Goal: Task Accomplishment & Management: Use online tool/utility

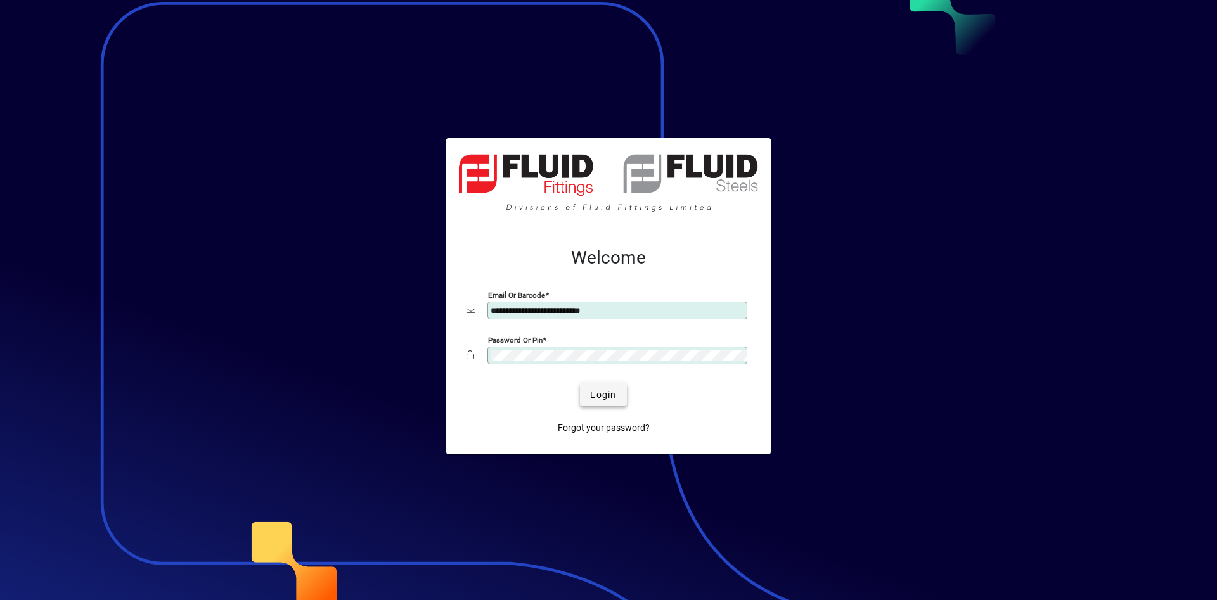
type input "**********"
click at [597, 402] on span "submit" at bounding box center [603, 395] width 46 height 30
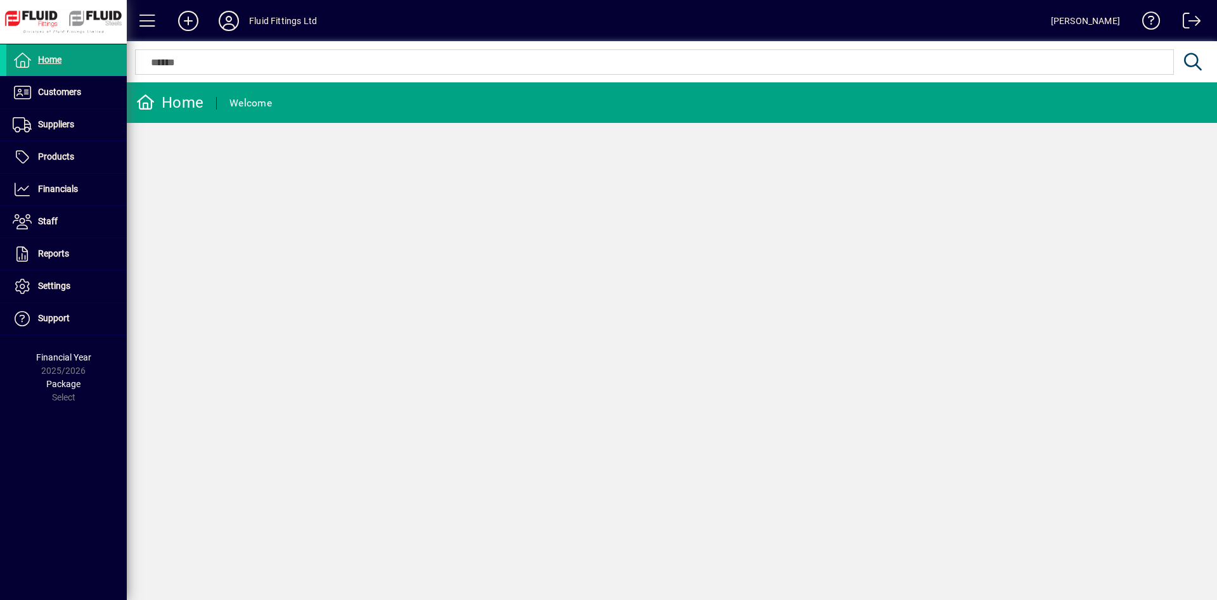
click at [696, 335] on div "Home Welcome" at bounding box center [672, 341] width 1091 height 518
drag, startPoint x: 71, startPoint y: 98, endPoint x: 69, endPoint y: 110, distance: 11.6
click at [72, 103] on link "Customers" at bounding box center [66, 93] width 120 height 32
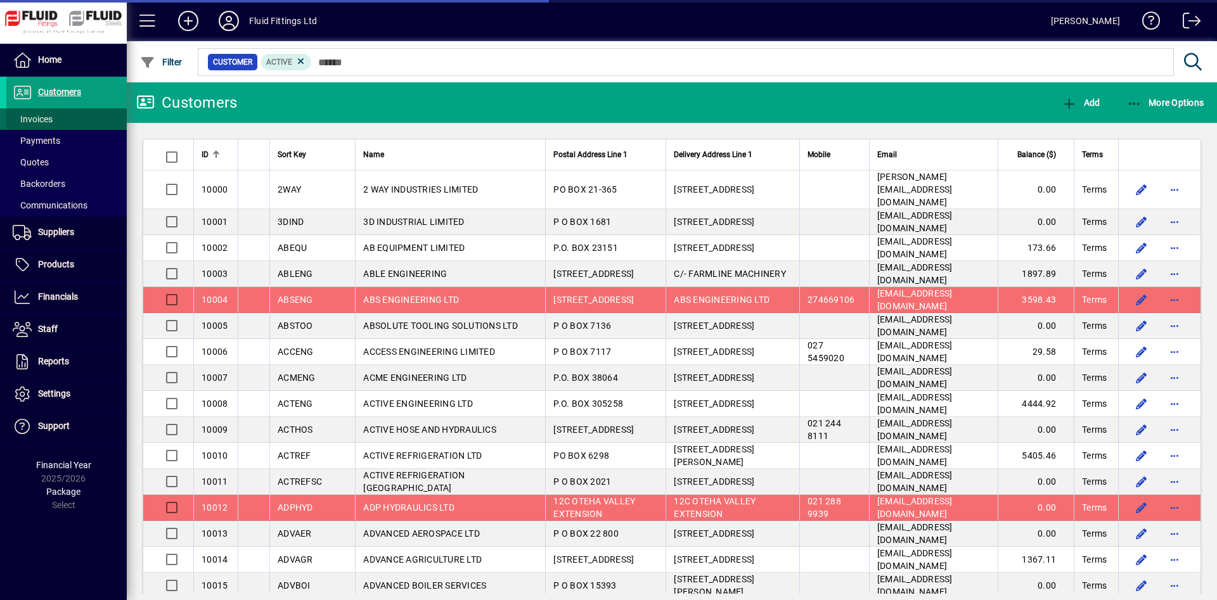
click at [68, 120] on span at bounding box center [66, 119] width 120 height 30
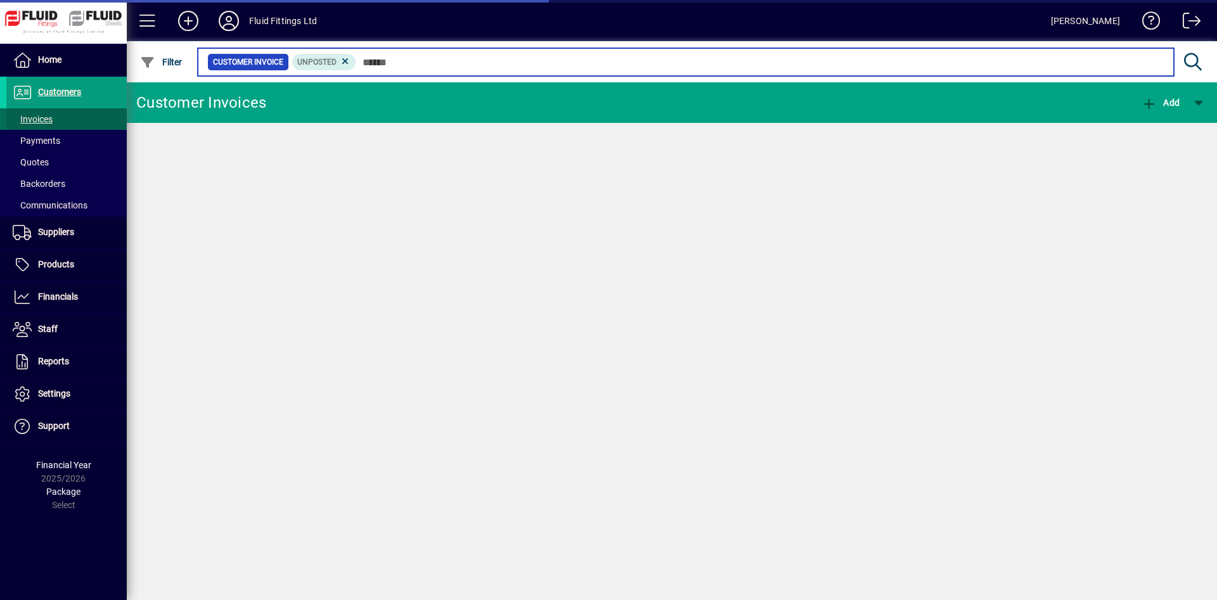
click at [496, 59] on input "text" at bounding box center [760, 62] width 808 height 18
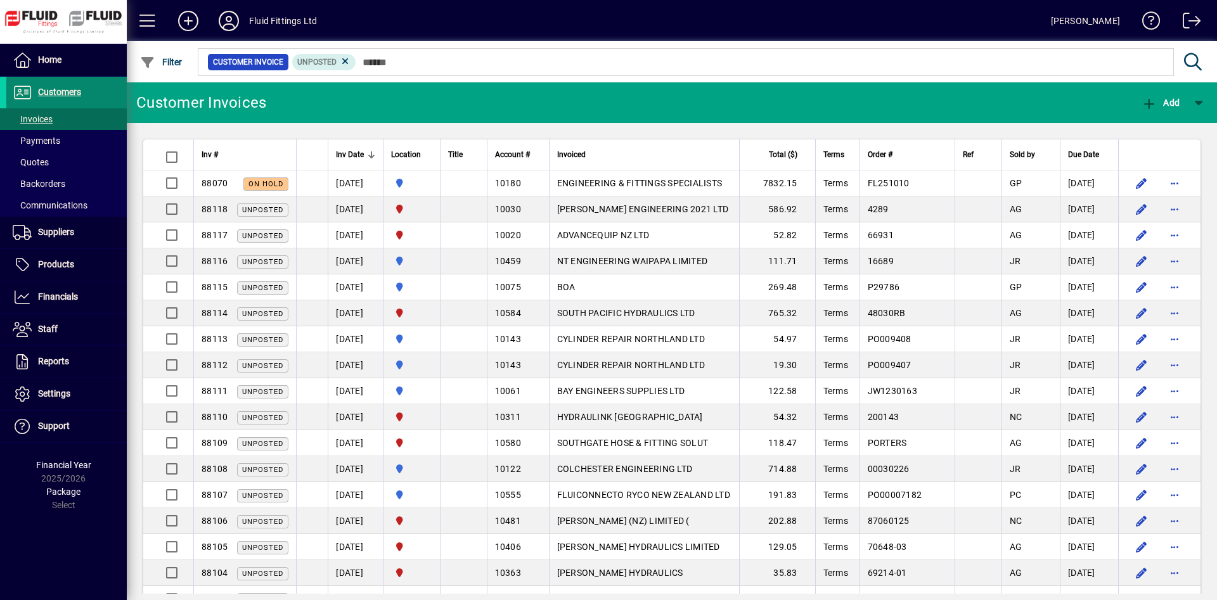
click at [116, 95] on span at bounding box center [66, 92] width 120 height 30
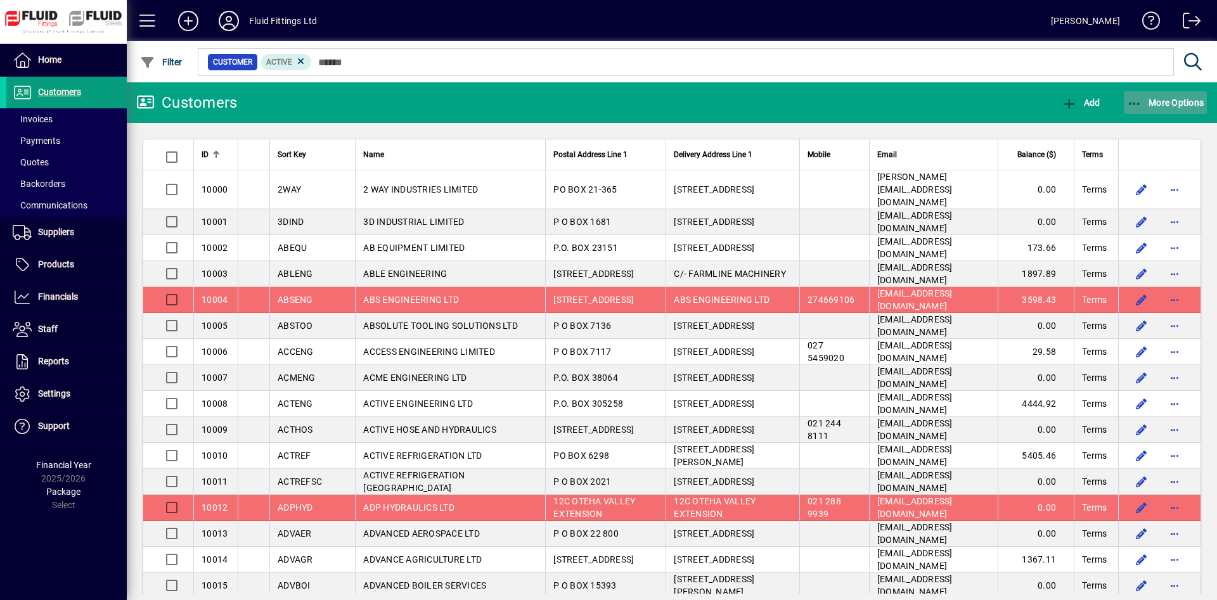
click at [1170, 96] on span "button" at bounding box center [1166, 102] width 84 height 30
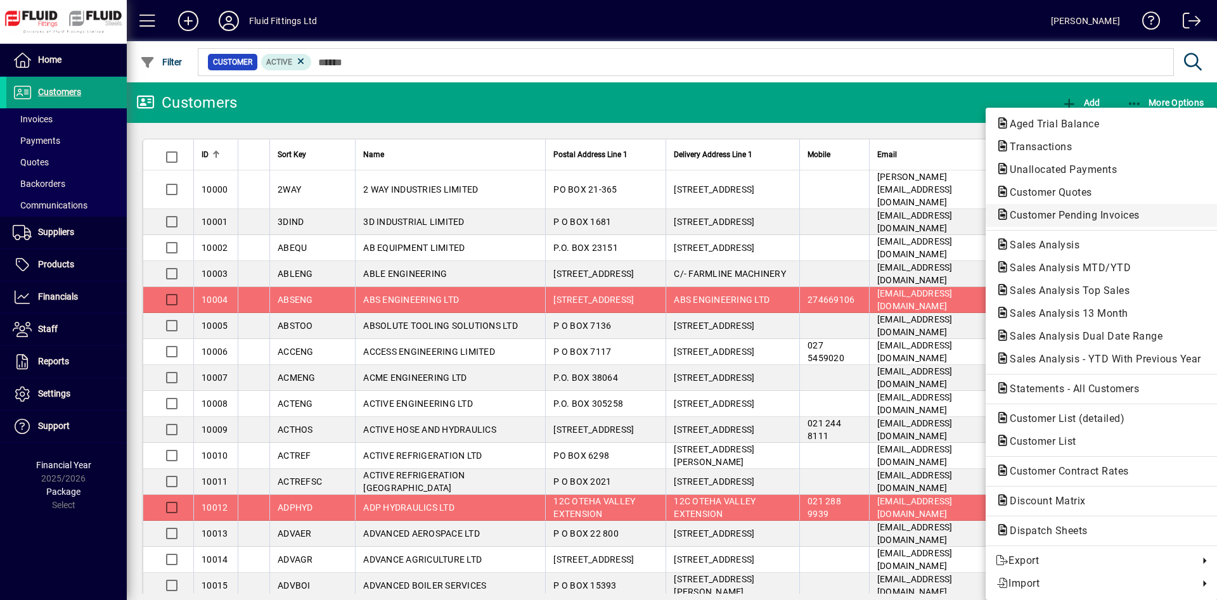
click at [1143, 209] on span "Customer Pending Invoices" at bounding box center [1102, 215] width 212 height 15
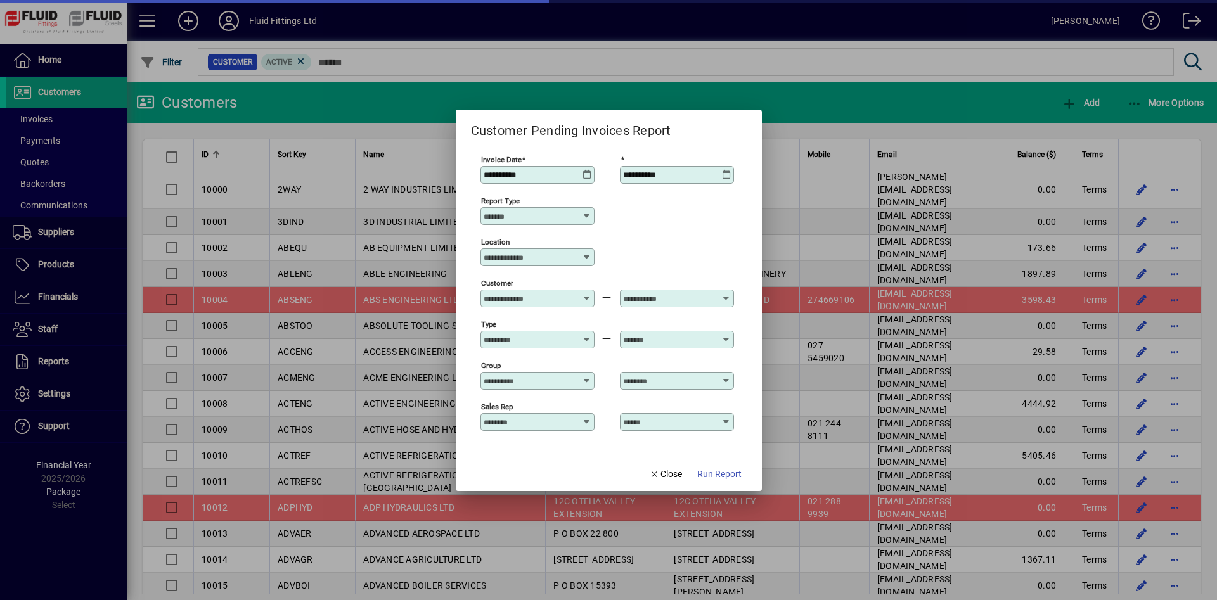
click at [536, 261] on input "Location" at bounding box center [533, 257] width 98 height 10
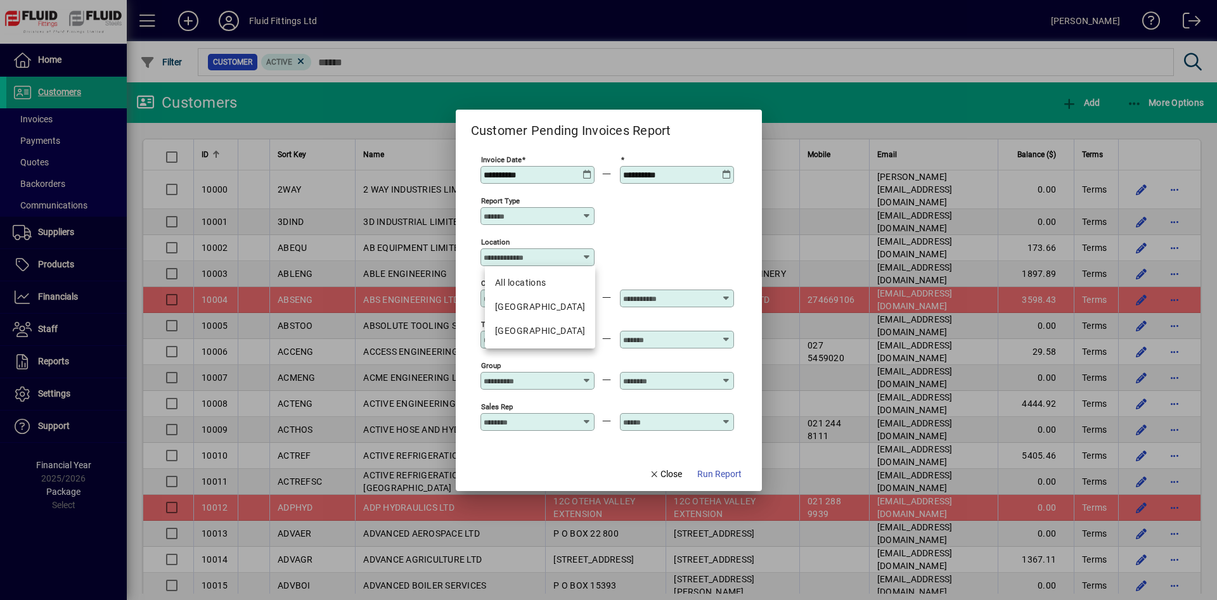
click at [548, 344] on div "All locations [GEOGRAPHIC_DATA] [GEOGRAPHIC_DATA]" at bounding box center [540, 307] width 110 height 82
click at [543, 338] on mat-option "[GEOGRAPHIC_DATA]" at bounding box center [540, 332] width 110 height 24
type input "**********"
click at [725, 477] on span "Run Report" at bounding box center [719, 474] width 44 height 13
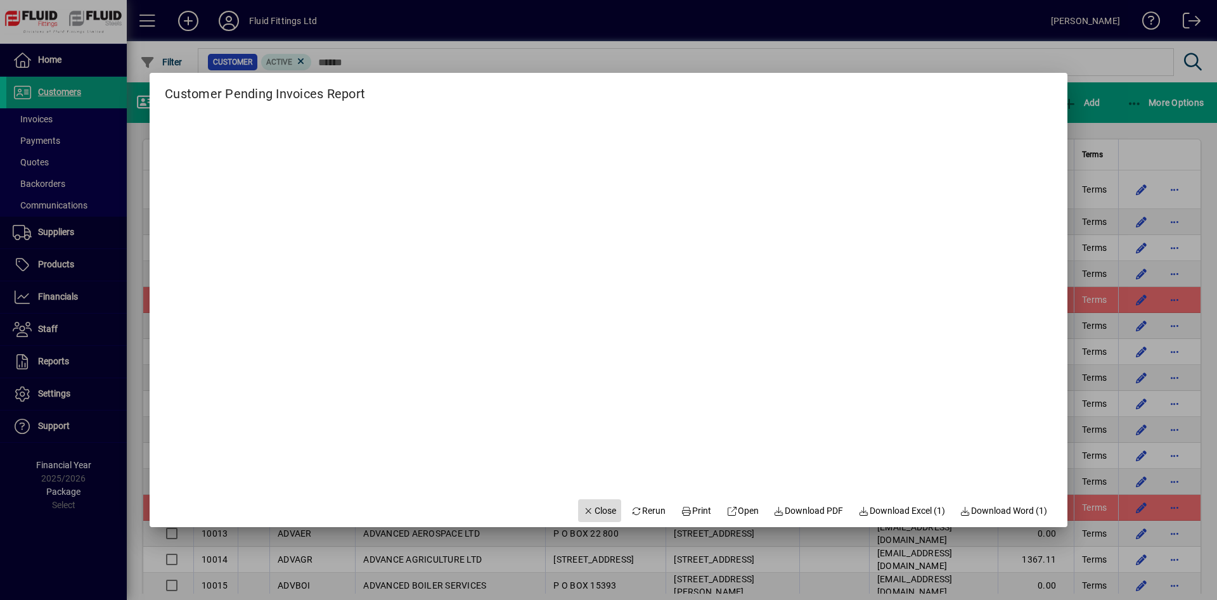
click at [588, 507] on span "Close" at bounding box center [599, 511] width 33 height 13
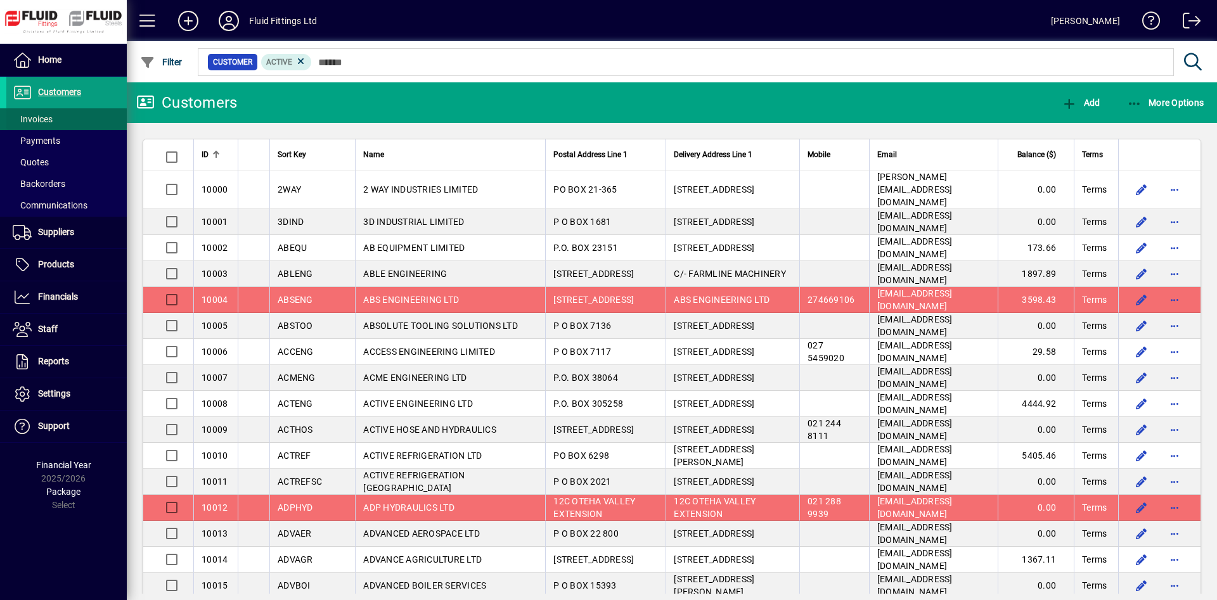
click at [90, 122] on span at bounding box center [66, 119] width 120 height 30
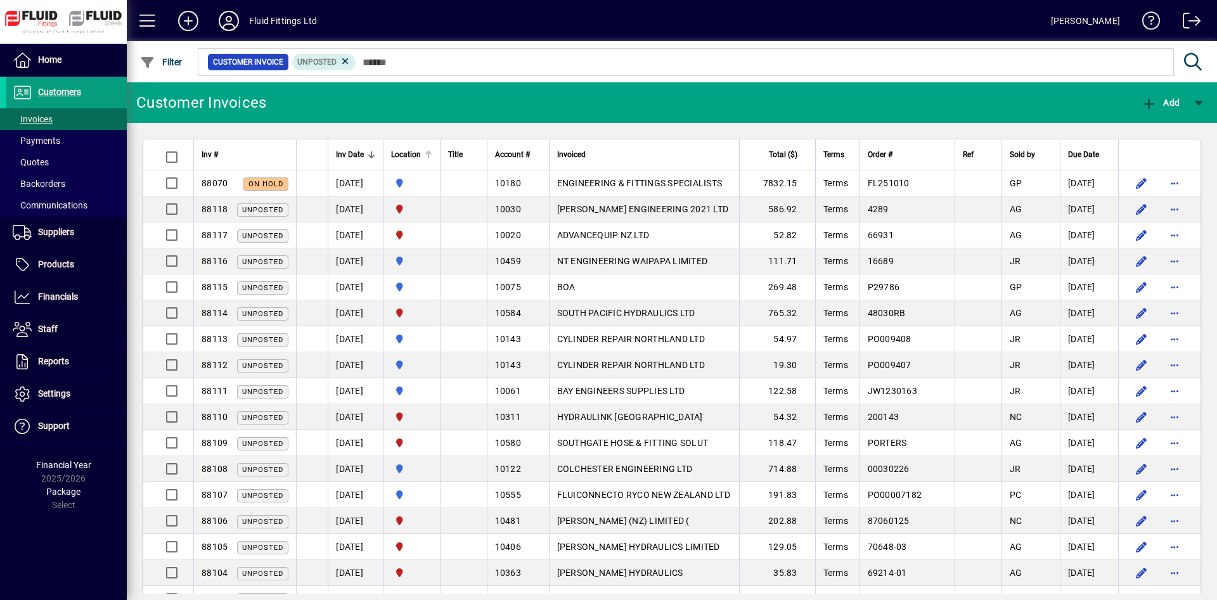
click at [429, 155] on div at bounding box center [428, 155] width 1 height 6
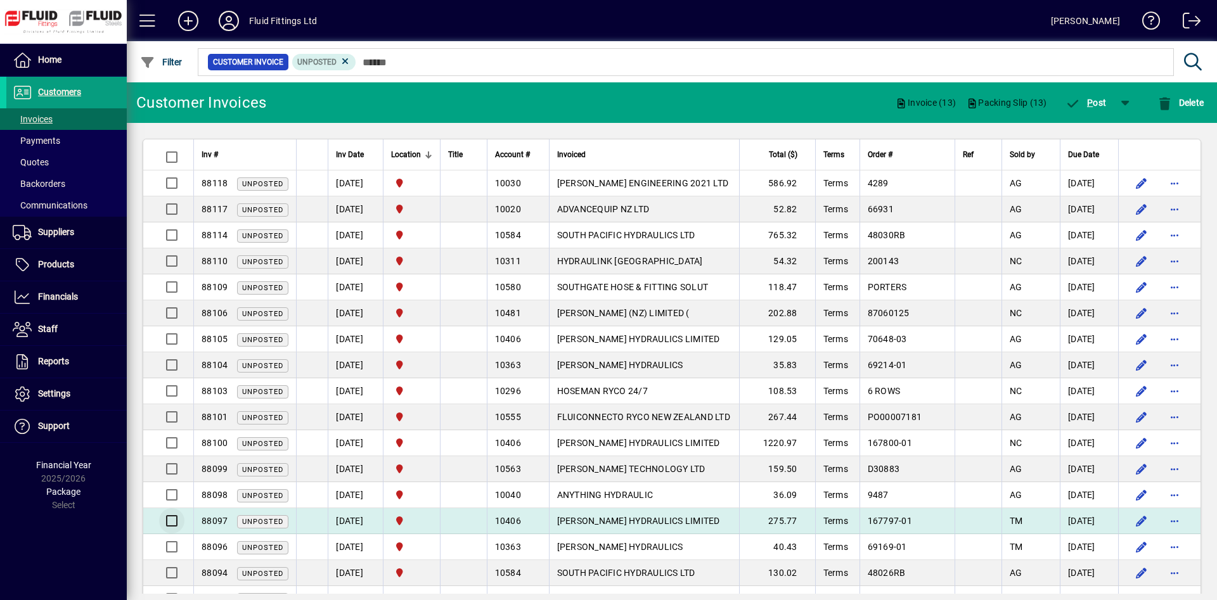
click at [159, 529] on div at bounding box center [170, 521] width 30 height 30
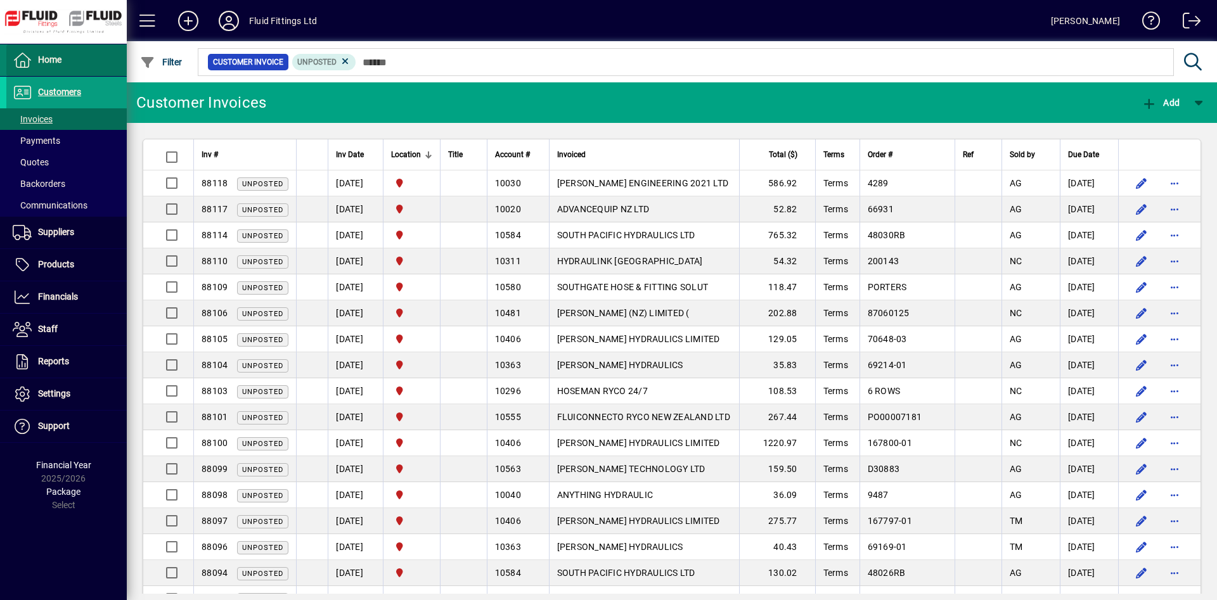
click at [104, 67] on span at bounding box center [66, 60] width 120 height 30
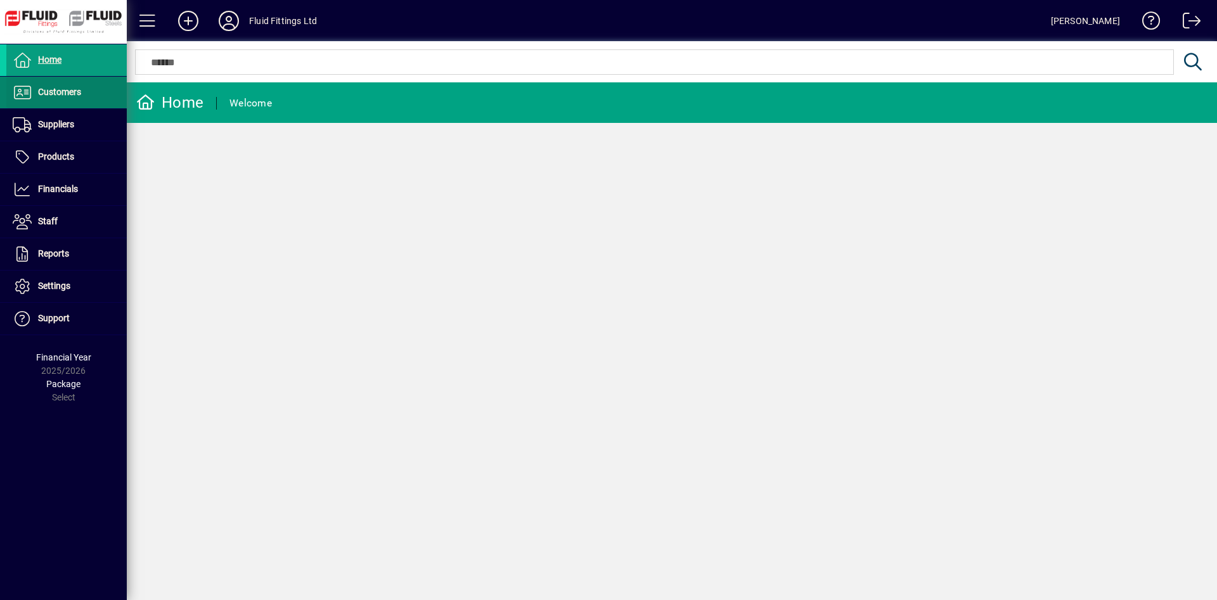
click at [87, 97] on span at bounding box center [66, 92] width 120 height 30
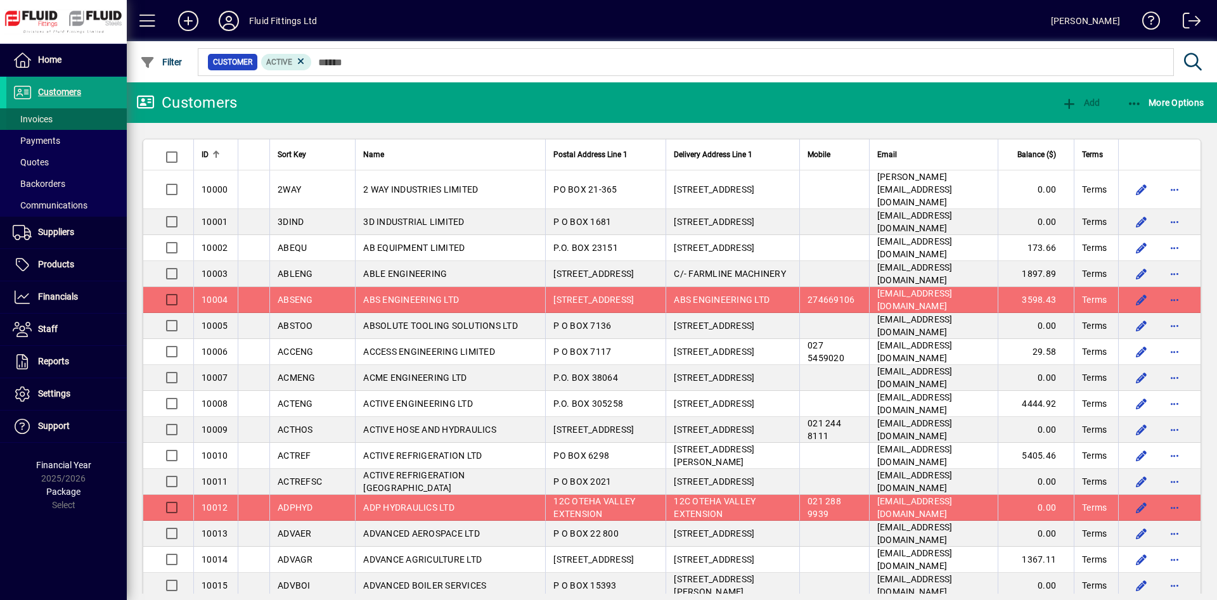
click at [75, 117] on span at bounding box center [66, 119] width 120 height 30
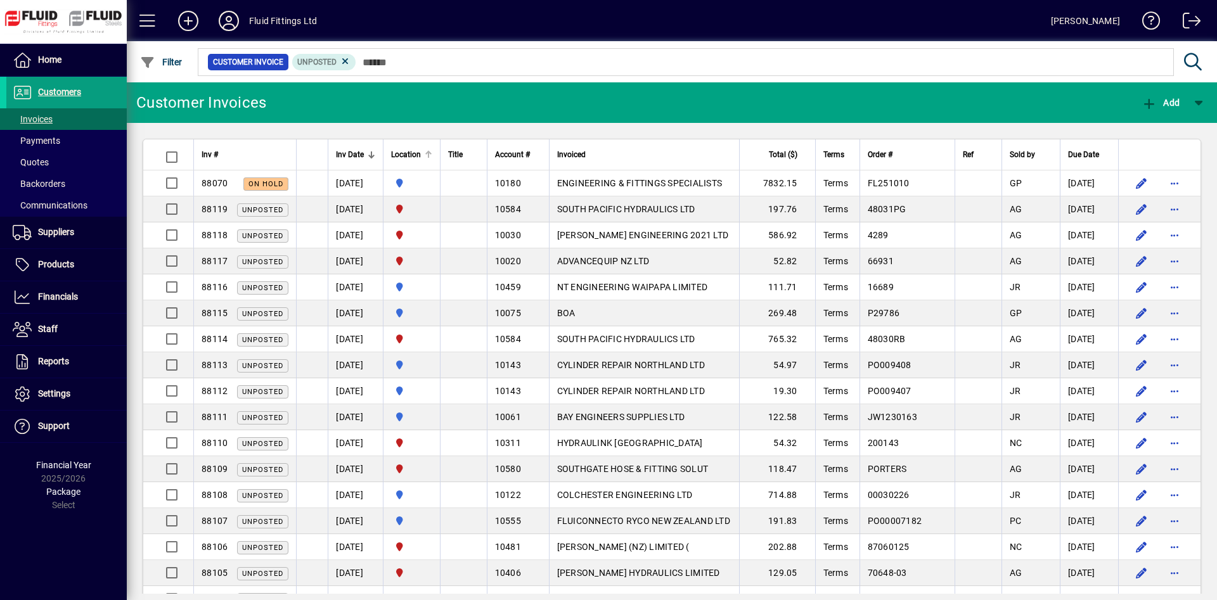
click at [432, 154] on div at bounding box center [429, 155] width 8 height 8
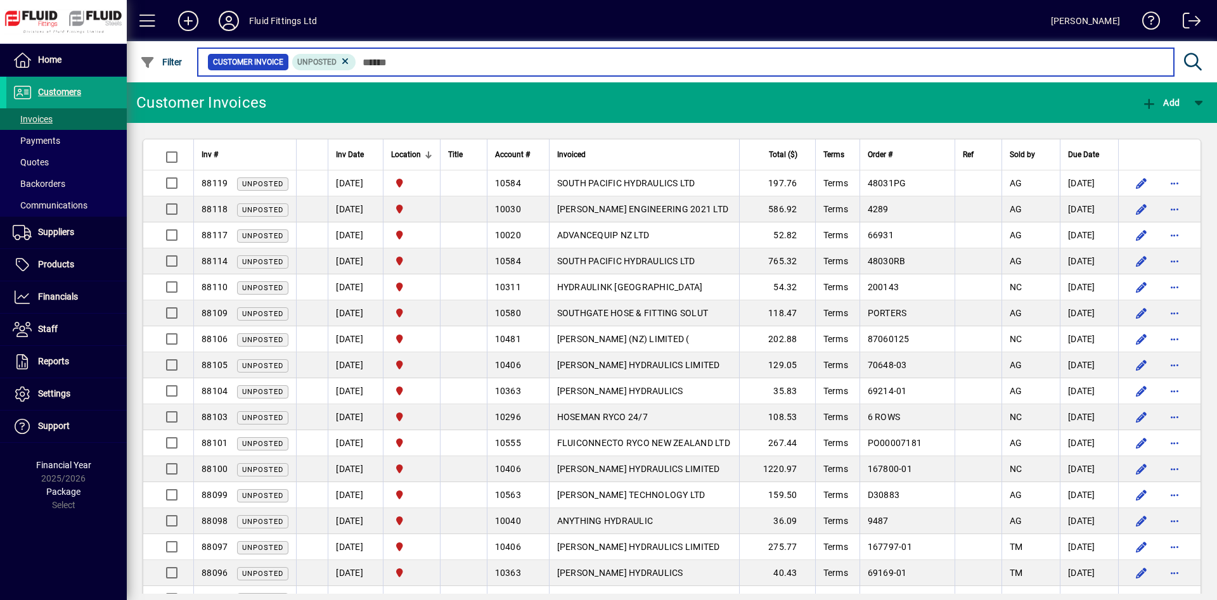
click at [633, 58] on input "text" at bounding box center [760, 62] width 808 height 18
click at [571, 61] on input "text" at bounding box center [760, 62] width 808 height 18
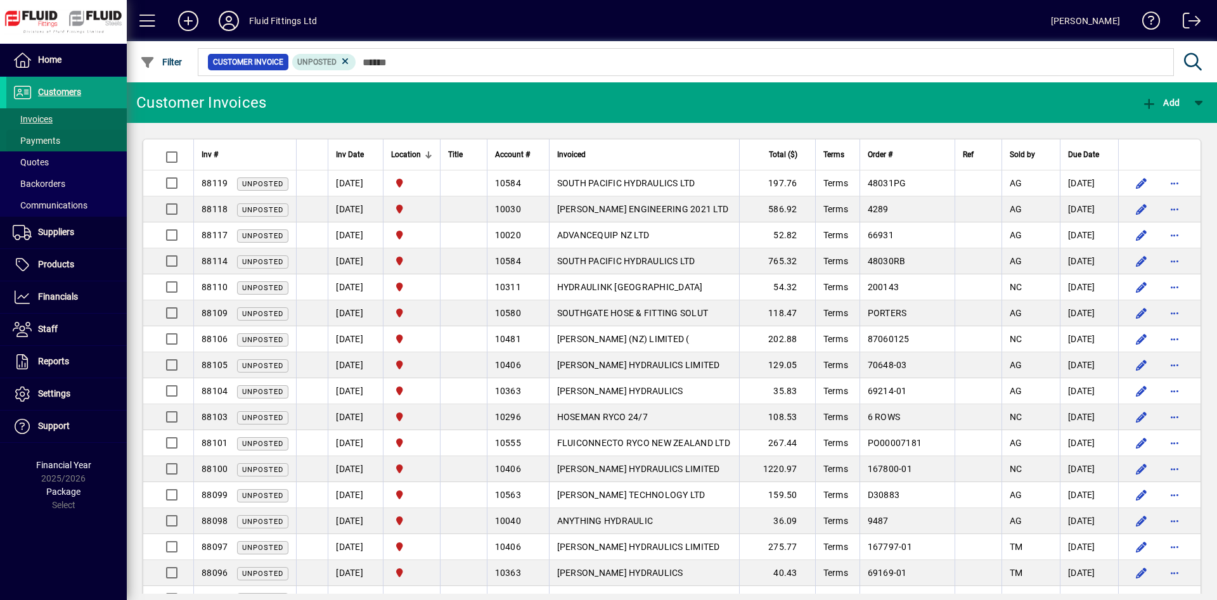
click at [75, 141] on span at bounding box center [66, 141] width 120 height 30
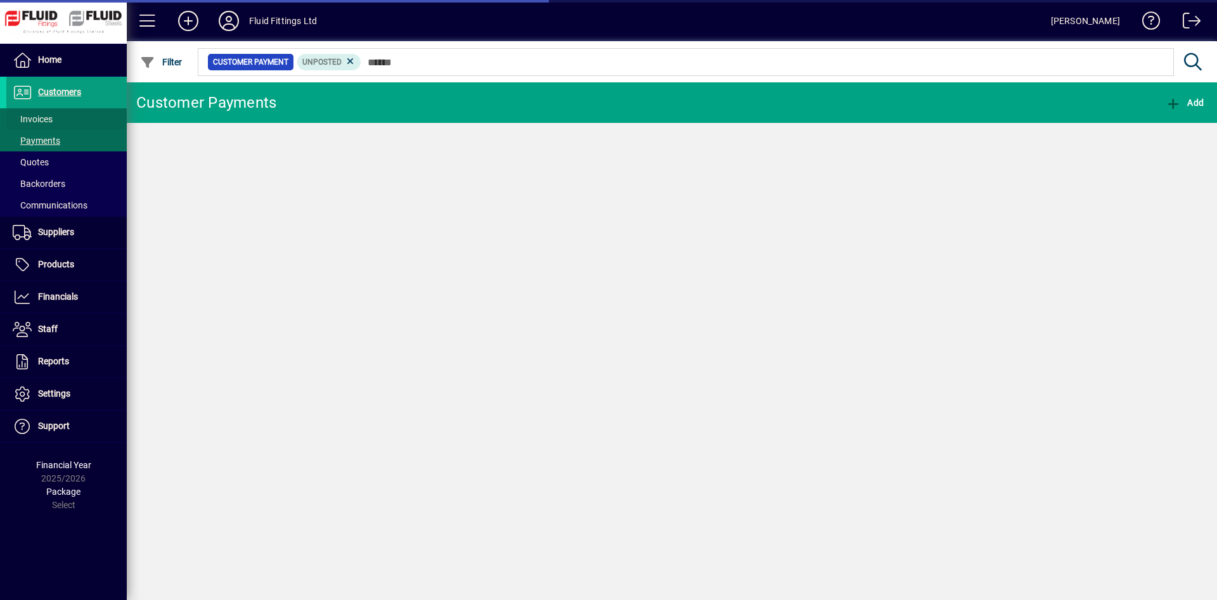
click at [75, 121] on span at bounding box center [66, 119] width 120 height 30
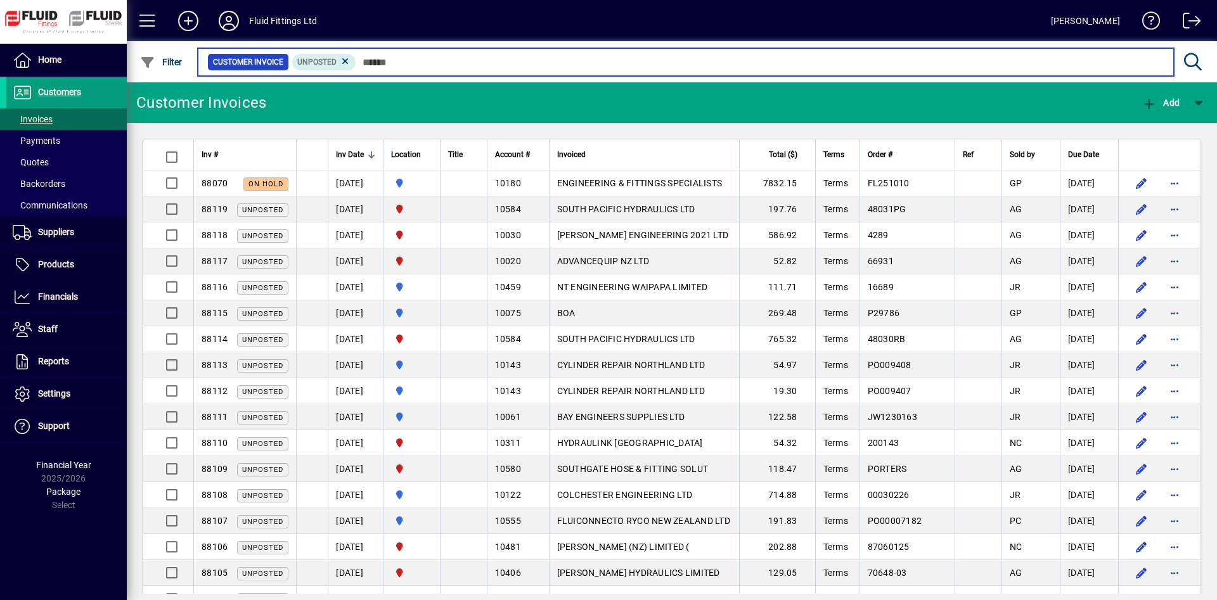
click at [549, 65] on input "text" at bounding box center [760, 62] width 808 height 18
click at [462, 65] on input "text" at bounding box center [760, 62] width 808 height 18
